Goal: Download file/media

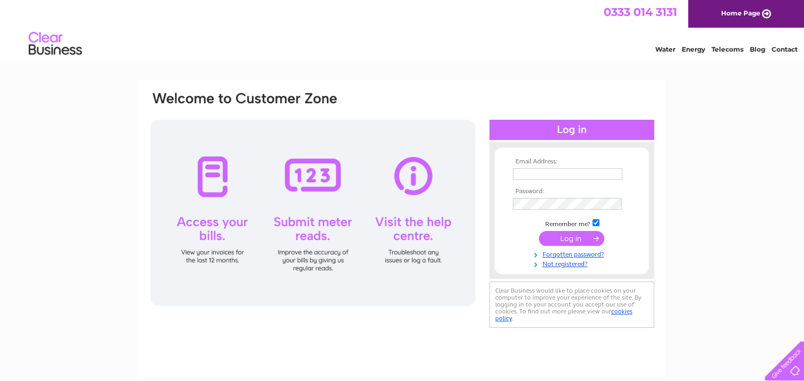
type input "gjlowjoinery18@gmail.com"
click at [571, 240] on input "submit" at bounding box center [571, 238] width 65 height 15
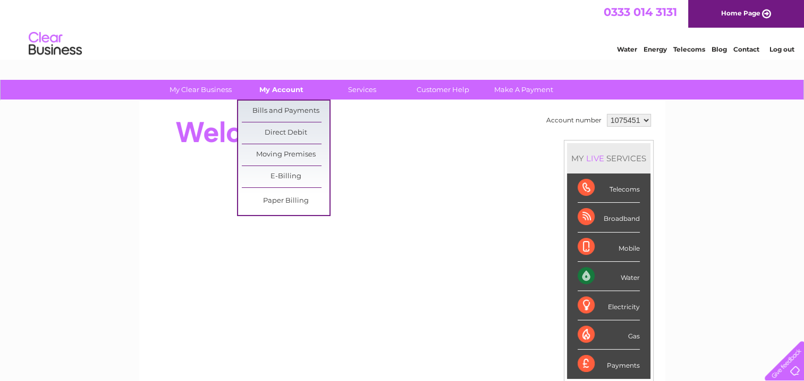
click at [280, 91] on link "My Account" at bounding box center [282, 90] width 88 height 20
click at [265, 108] on link "Bills and Payments" at bounding box center [286, 110] width 88 height 21
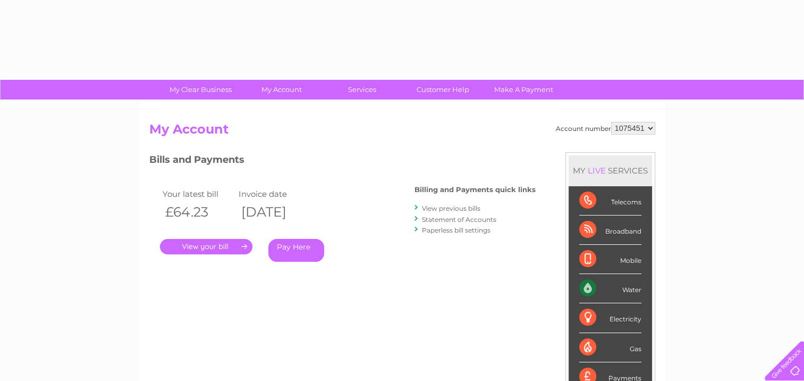
click at [198, 244] on link "." at bounding box center [206, 246] width 92 height 15
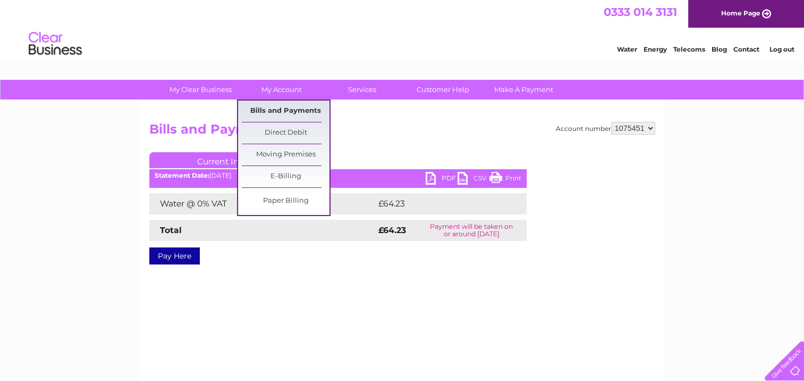
click at [271, 107] on link "Bills and Payments" at bounding box center [286, 110] width 88 height 21
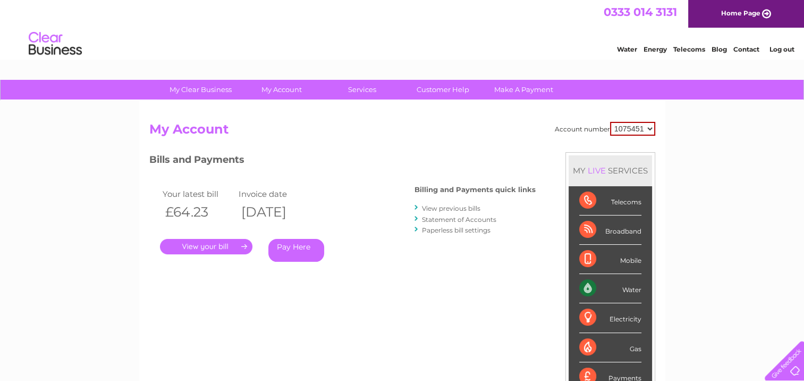
click at [440, 207] on link "View previous bills" at bounding box center [451, 208] width 58 height 8
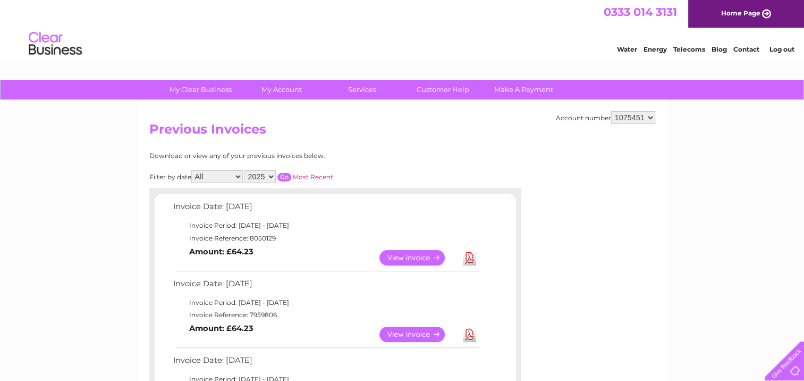
click at [468, 258] on link "Download" at bounding box center [469, 257] width 13 height 15
